Goal: Task Accomplishment & Management: Complete application form

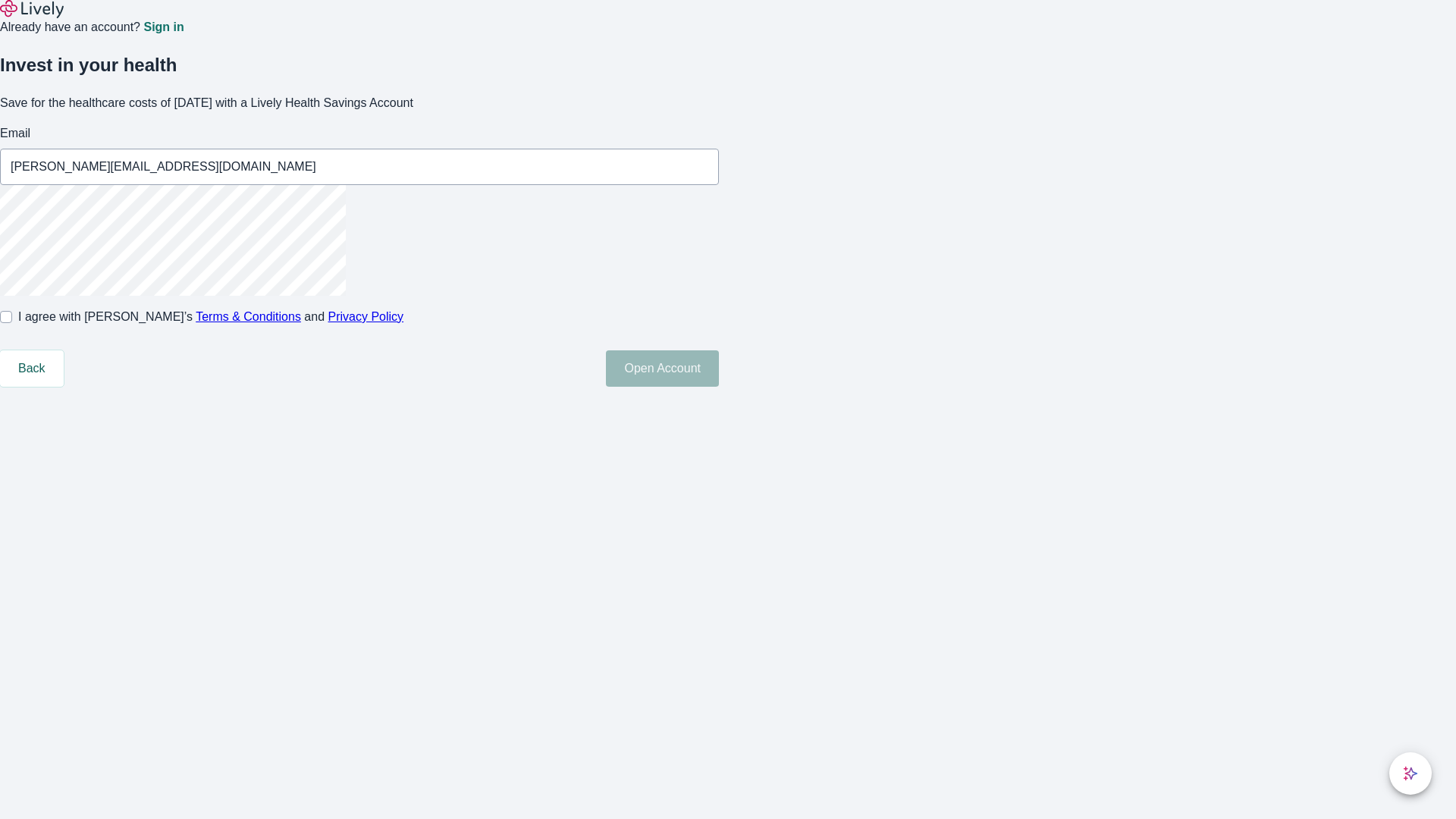
click at [13, 323] on input "I agree with Lively’s Terms & Conditions and Privacy Policy" at bounding box center [6, 317] width 13 height 13
checkbox input "true"
click at [719, 386] on button "Open Account" at bounding box center [662, 369] width 113 height 37
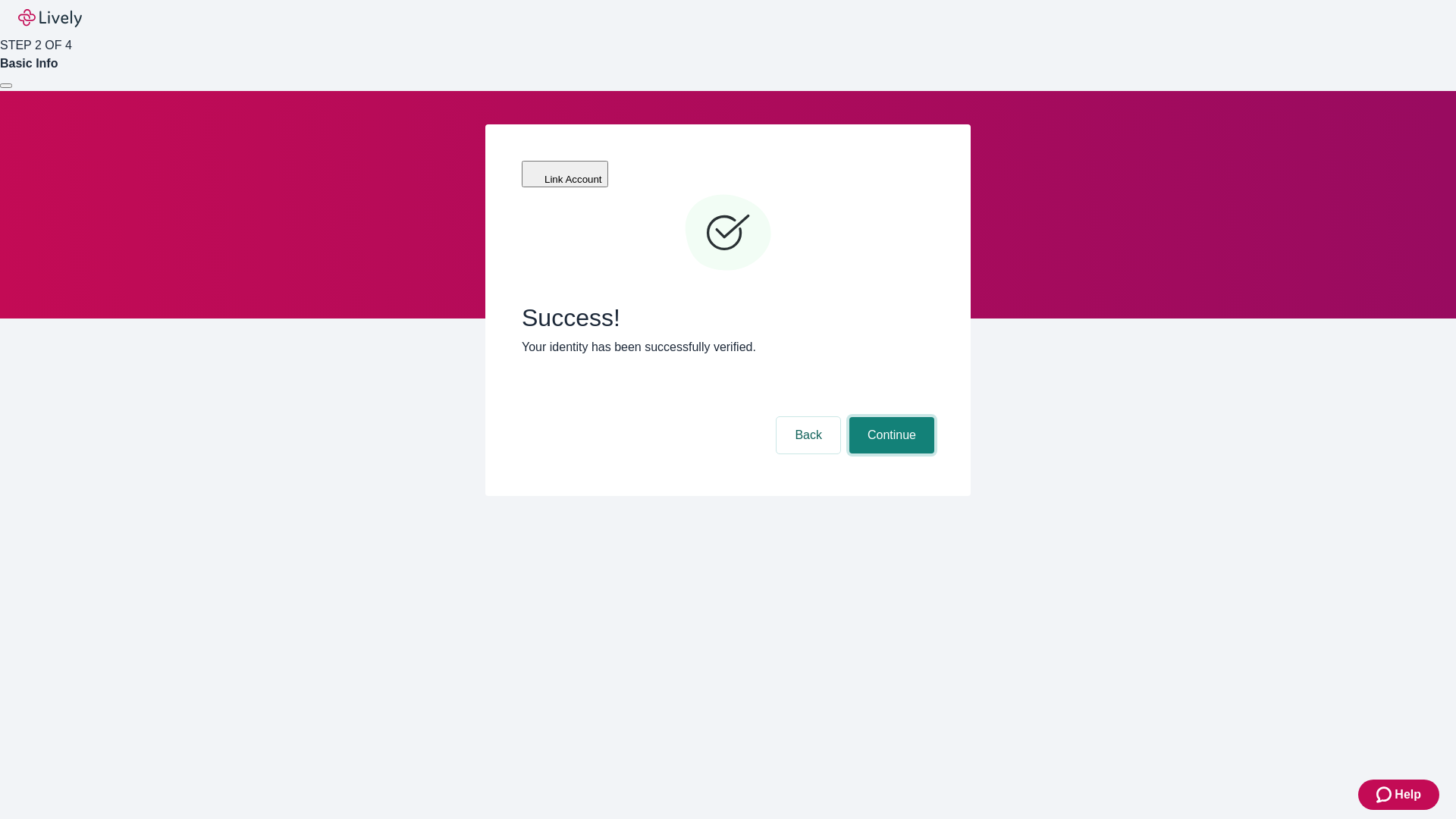
click at [890, 417] on button "Continue" at bounding box center [892, 436] width 85 height 37
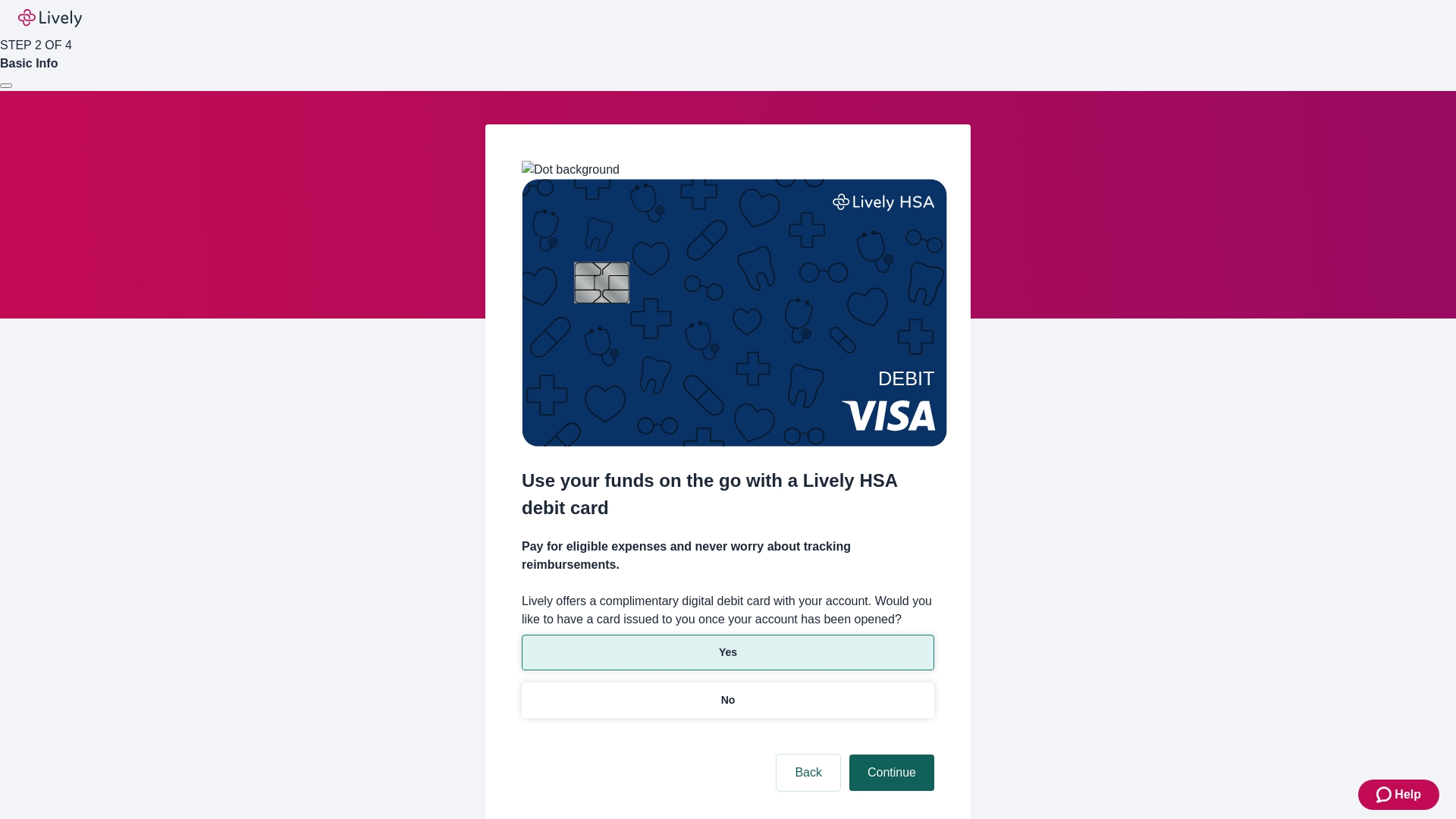
click at [728, 645] on p "Yes" at bounding box center [728, 653] width 18 height 16
click at [890, 755] on button "Continue" at bounding box center [892, 773] width 85 height 37
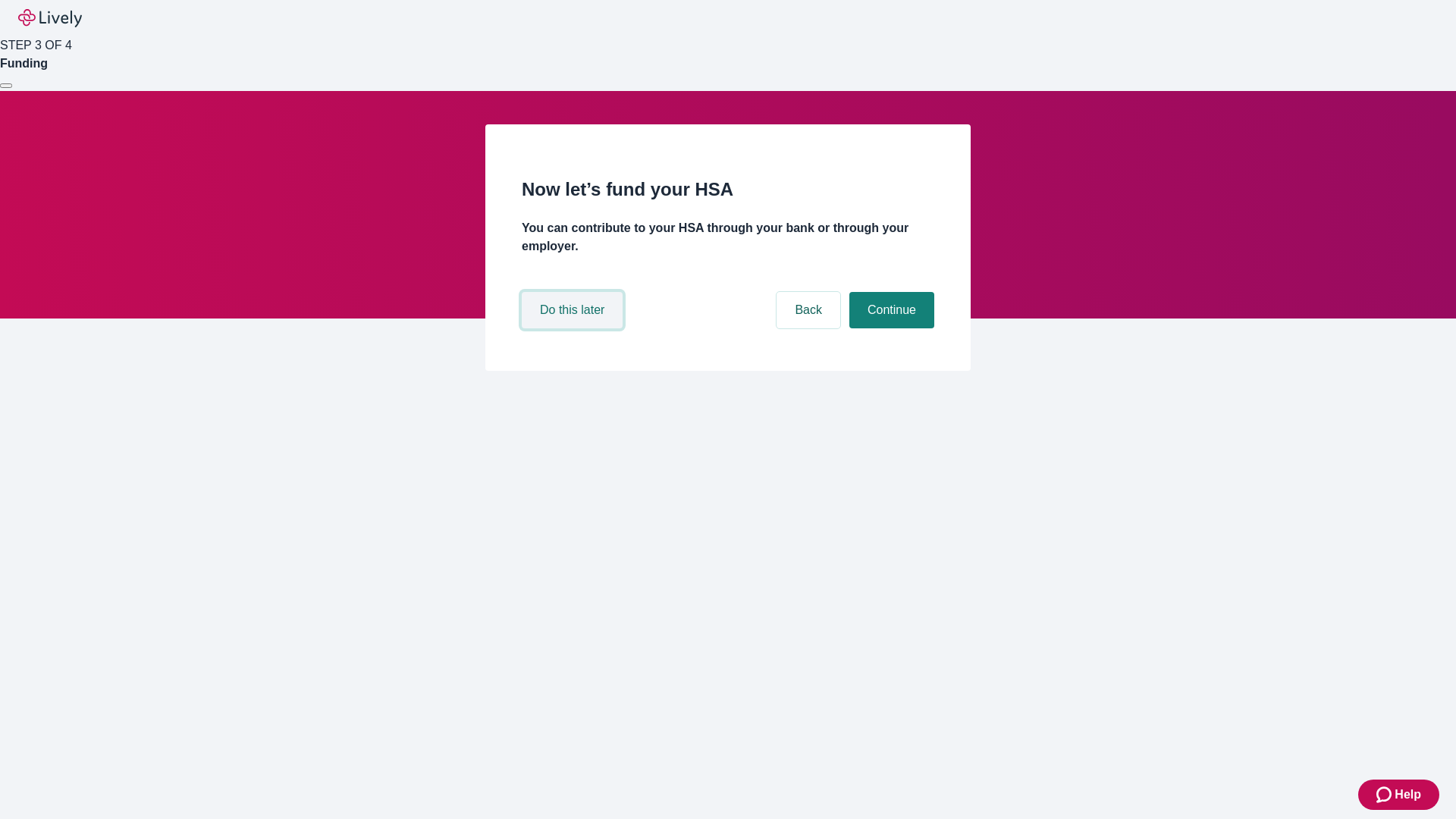
click at [574, 329] on button "Do this later" at bounding box center [572, 310] width 101 height 37
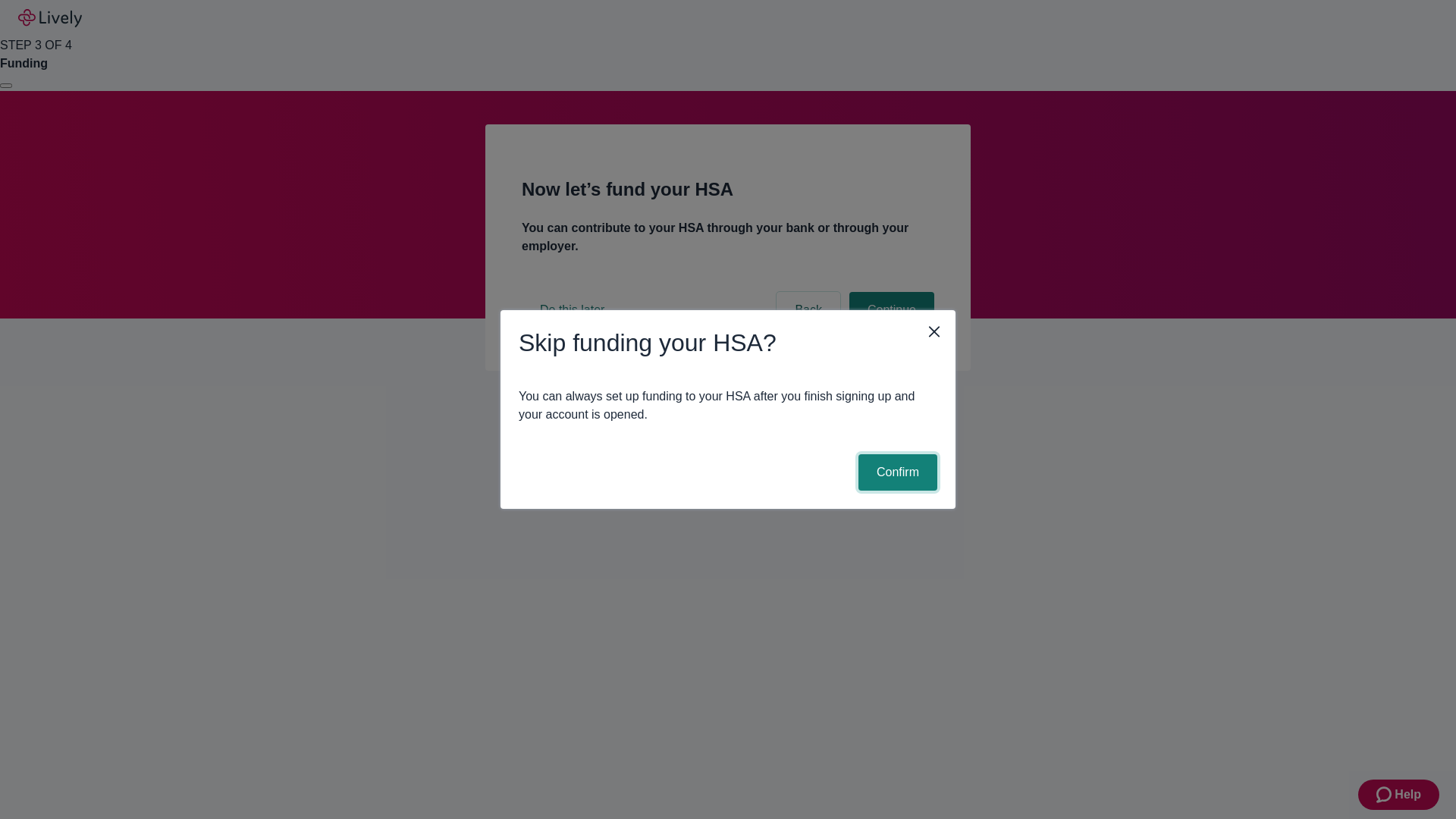
click at [896, 473] on button "Confirm" at bounding box center [897, 473] width 79 height 37
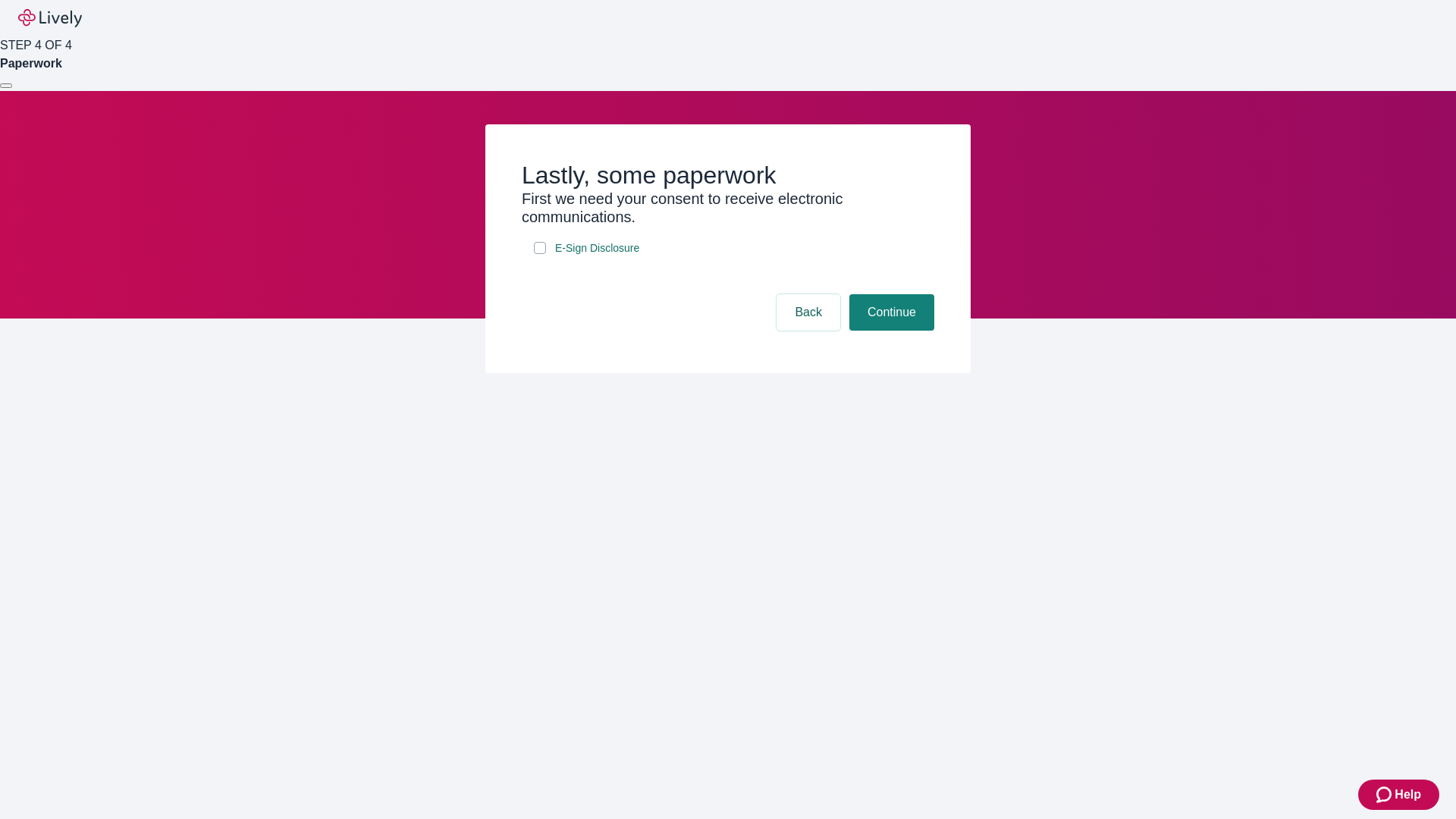
click at [540, 254] on input "E-Sign Disclosure" at bounding box center [539, 248] width 13 height 13
checkbox input "true"
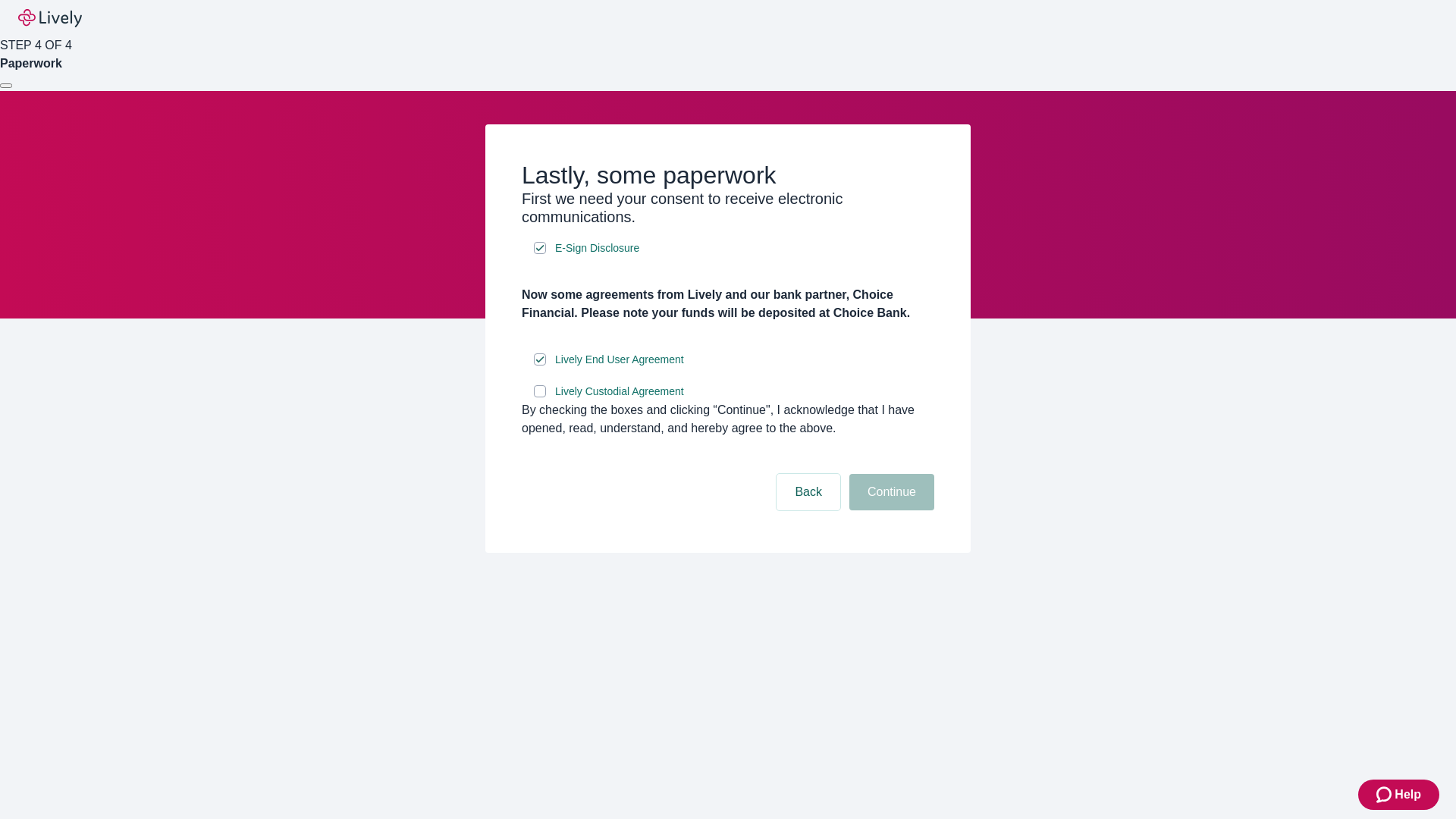
click at [540, 397] on input "Lively Custodial Agreement" at bounding box center [539, 392] width 13 height 13
checkbox input "true"
click at [890, 510] on button "Continue" at bounding box center [892, 493] width 85 height 37
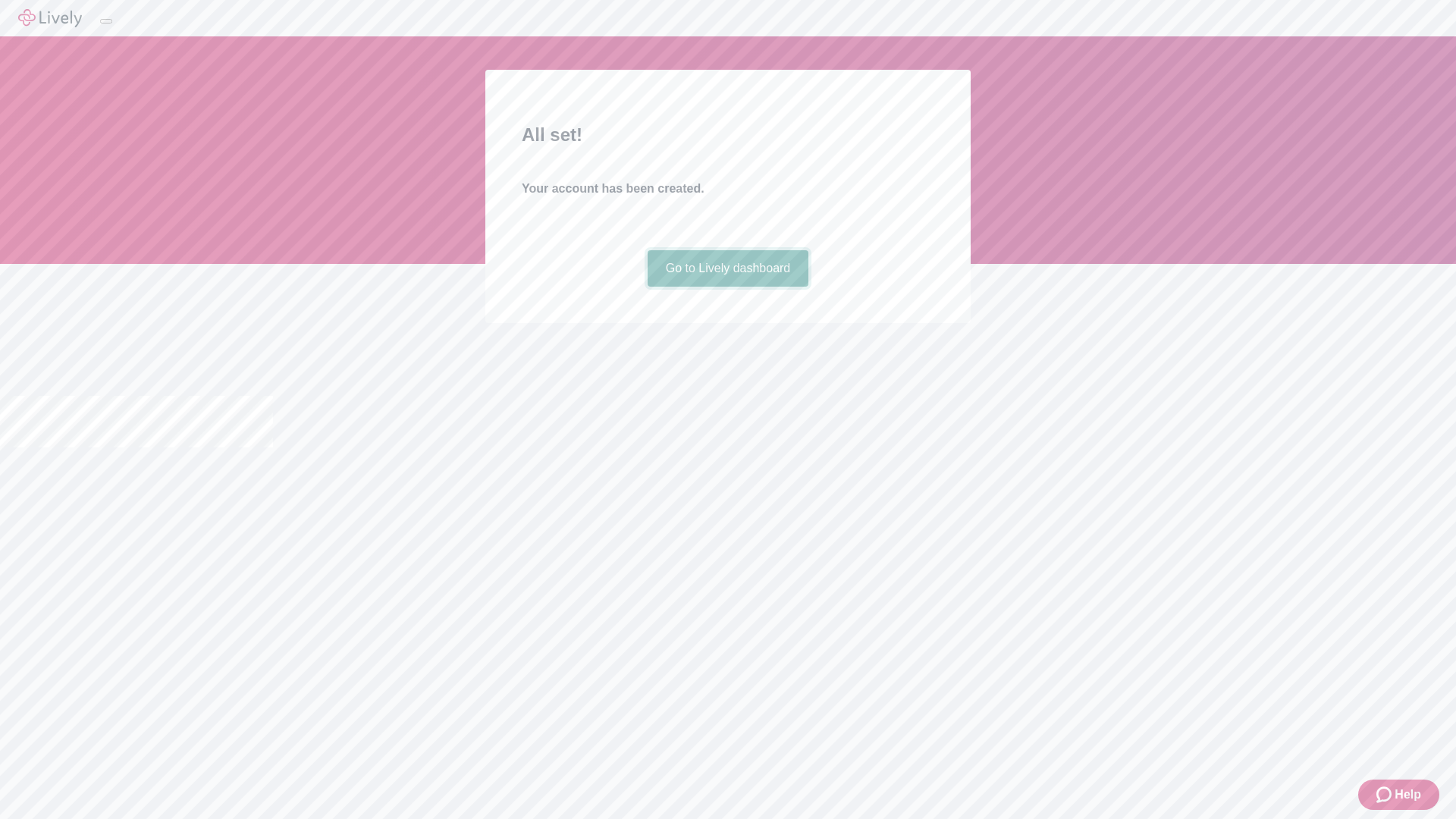
click at [728, 287] on link "Go to Lively dashboard" at bounding box center [728, 269] width 161 height 37
